Goal: Transaction & Acquisition: Obtain resource

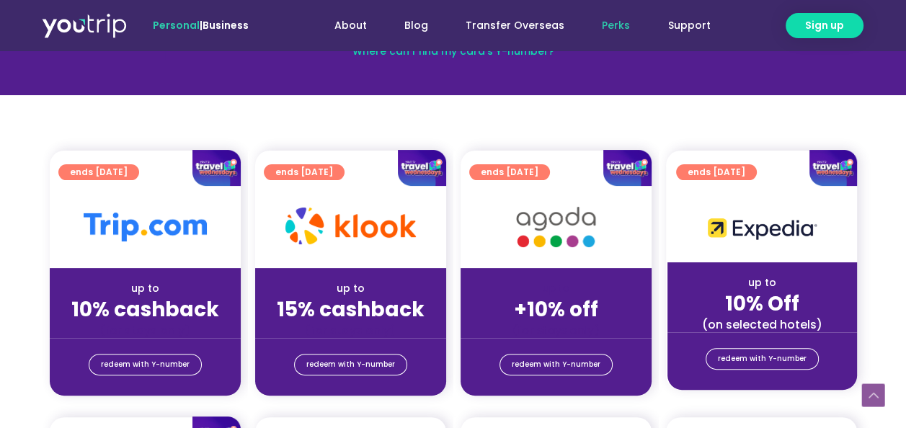
scroll to position [150, 0]
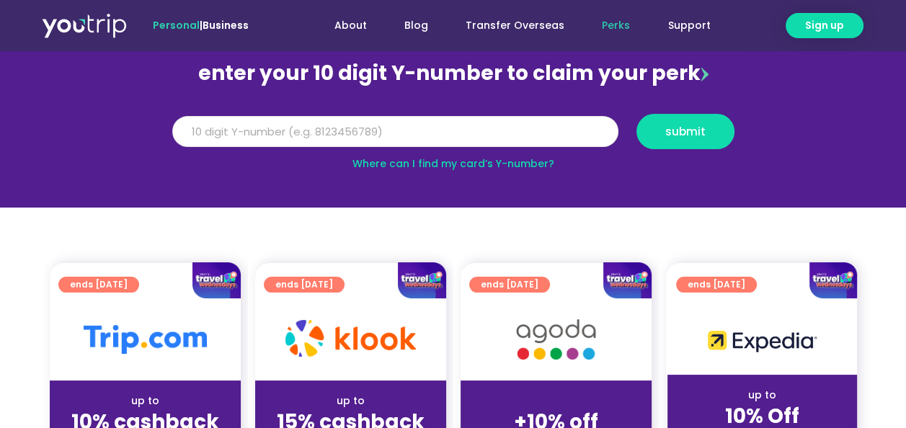
click at [476, 135] on input "Y Number" at bounding box center [395, 132] width 446 height 32
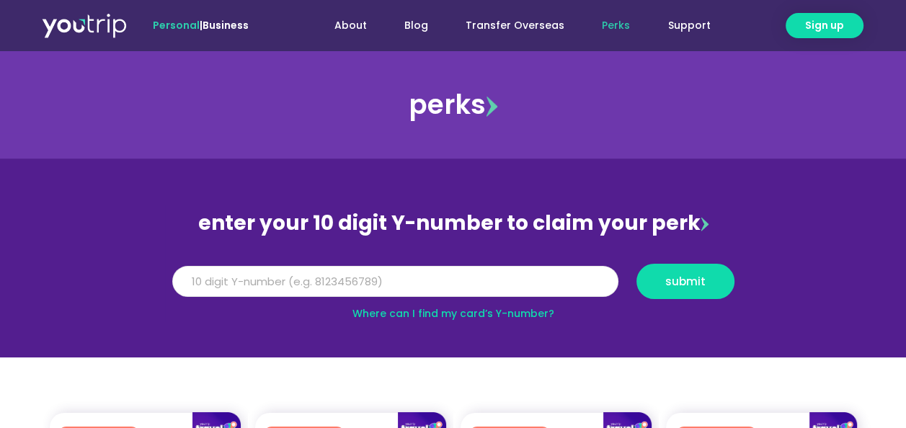
click at [251, 278] on input "Y Number" at bounding box center [395, 282] width 446 height 32
click at [720, 290] on button "submit" at bounding box center [686, 281] width 98 height 35
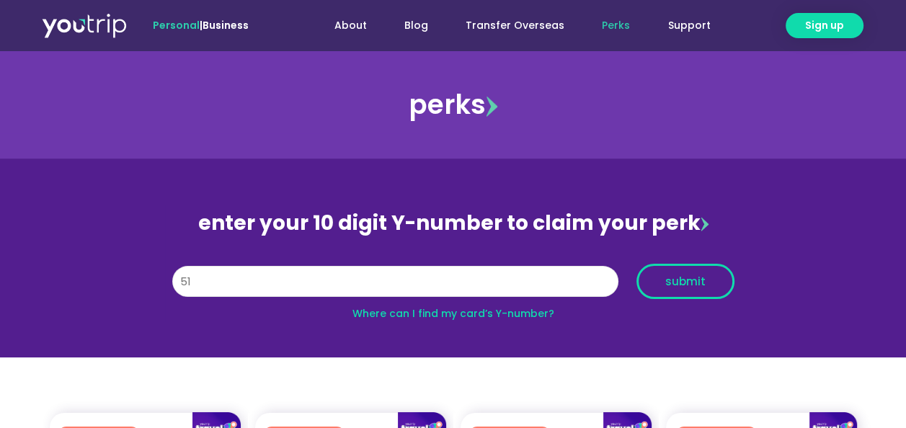
type input "5"
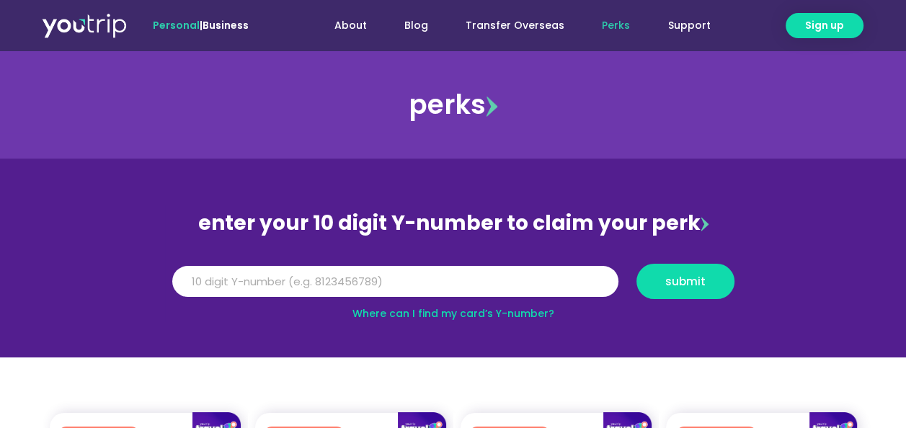
click at [512, 314] on link "Where can I find my card’s Y-number?" at bounding box center [454, 313] width 202 height 14
click at [304, 281] on input "Y Number" at bounding box center [395, 282] width 446 height 32
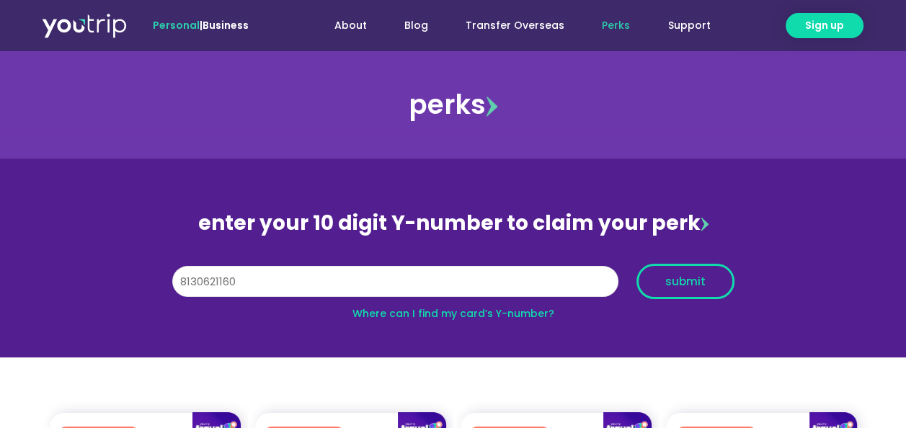
type input "8130621160"
click at [674, 276] on span "submit" at bounding box center [685, 281] width 40 height 11
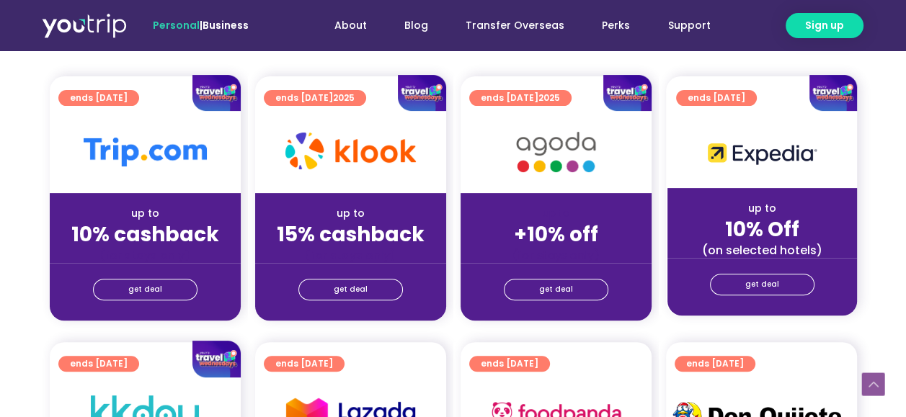
scroll to position [386, 0]
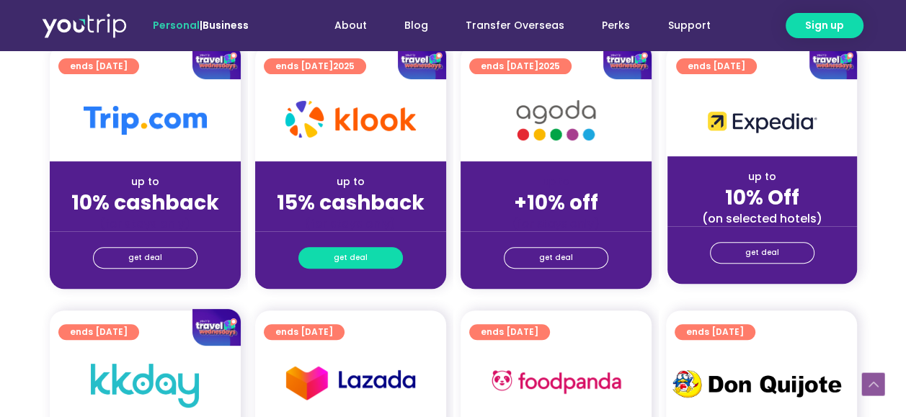
click at [373, 259] on link "get deal" at bounding box center [350, 258] width 105 height 22
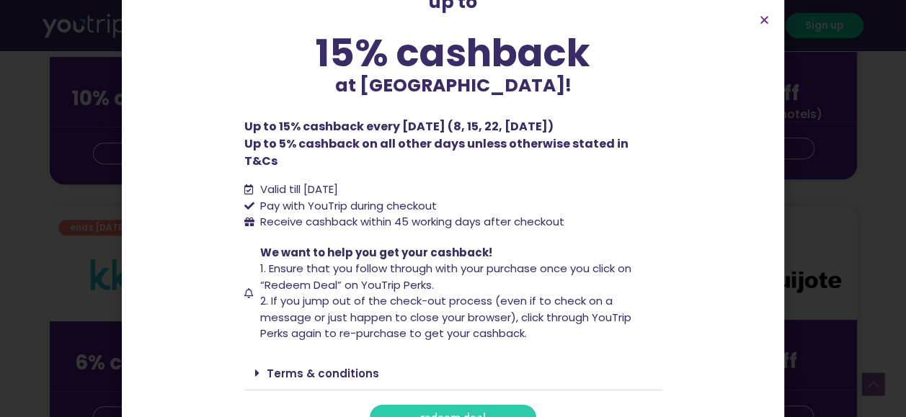
scroll to position [115, 0]
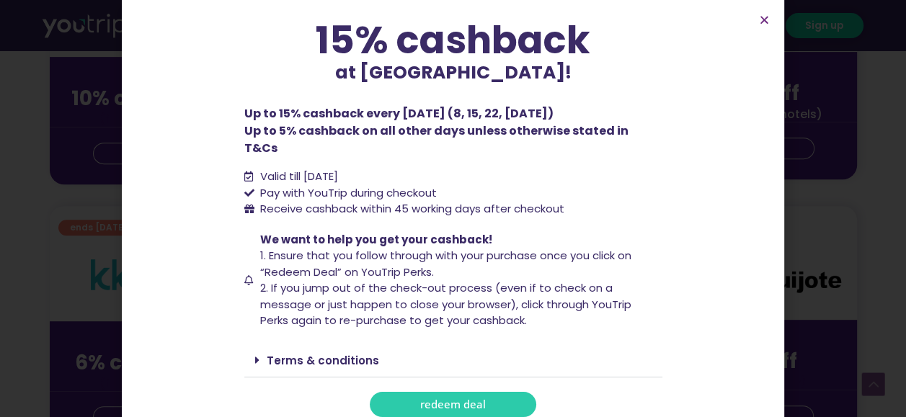
click at [435, 399] on span "redeem deal" at bounding box center [453, 404] width 66 height 11
